Goal: Task Accomplishment & Management: Manage account settings

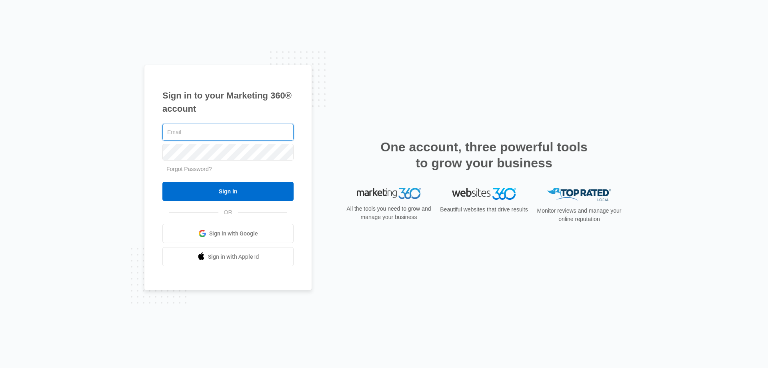
click at [202, 136] on input "text" at bounding box center [227, 132] width 131 height 17
type input "[PERSON_NAME][EMAIL_ADDRESS][DOMAIN_NAME]"
click at [162, 182] on input "Sign In" at bounding box center [227, 191] width 131 height 19
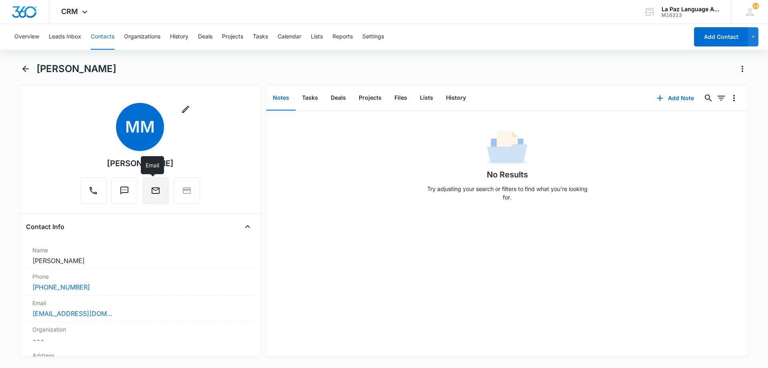
click at [152, 191] on icon "Email" at bounding box center [156, 191] width 10 height 10
